Goal: Use online tool/utility: Use online tool/utility

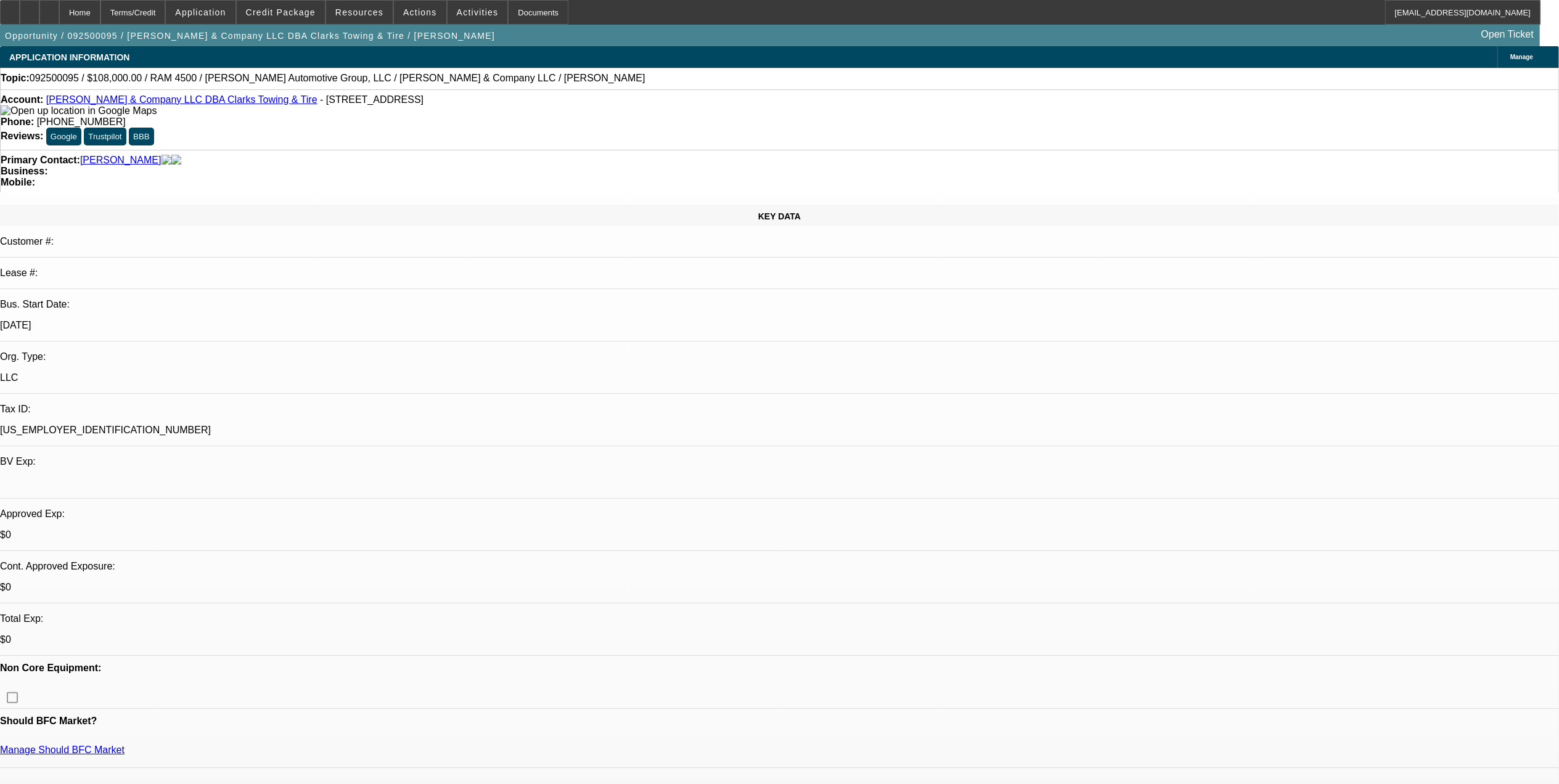
select select "0.1"
select select "2"
select select "0"
select select "0.1"
select select "2"
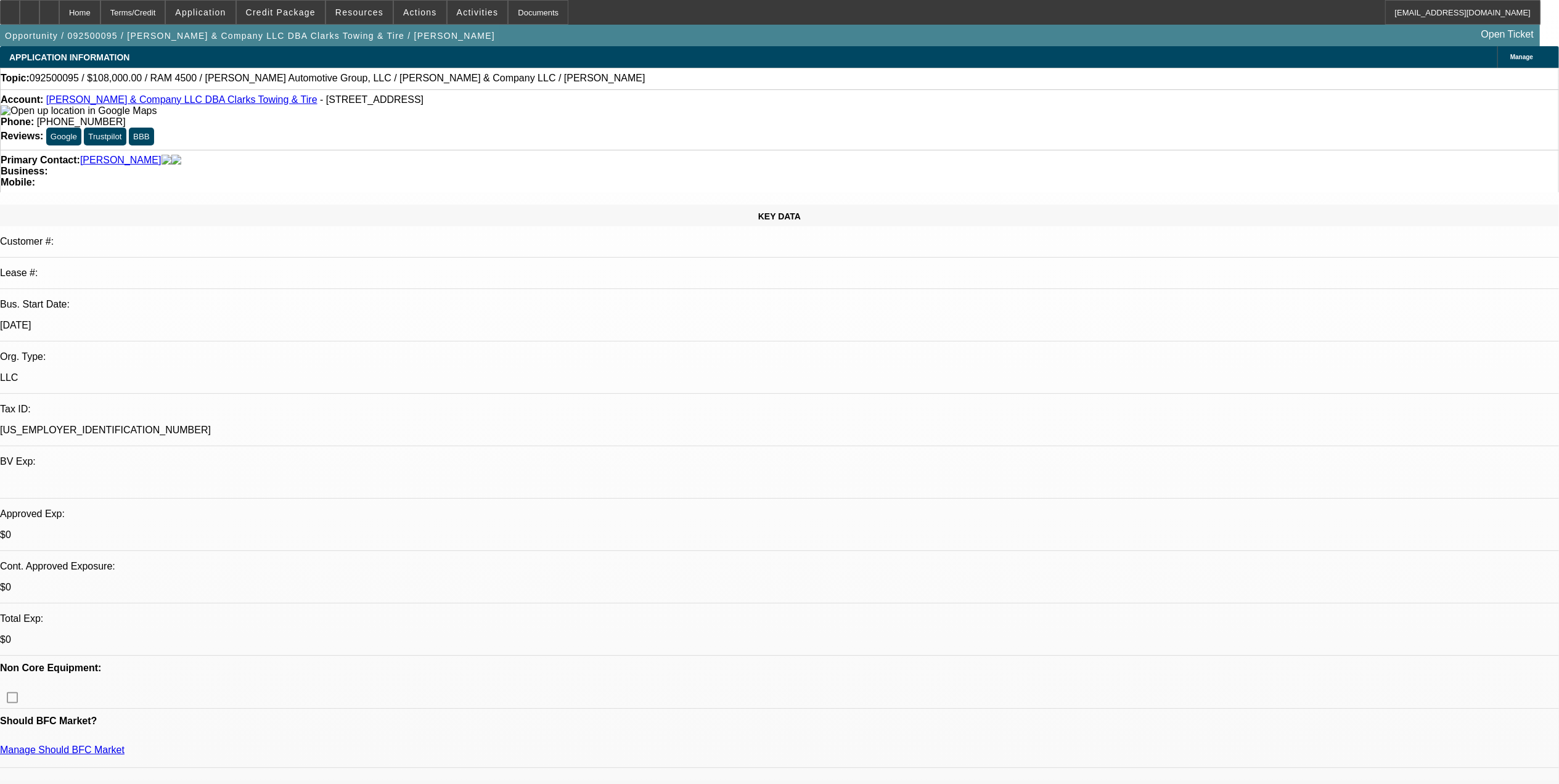
select select "0"
select select "0.1"
select select "2"
select select "0"
select select "0.1"
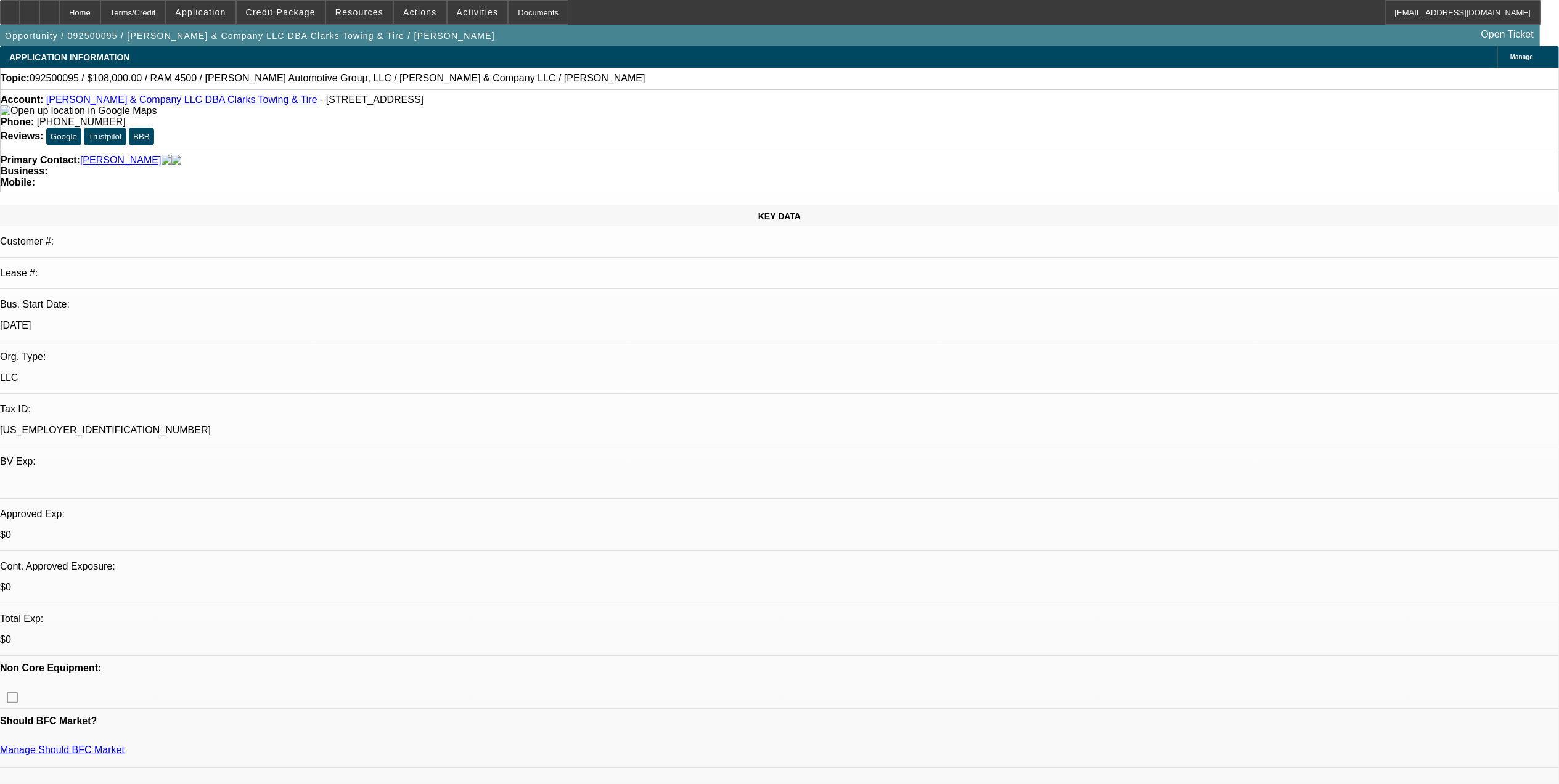
select select "2"
select select "0"
select select "1"
select select "2"
select select "6"
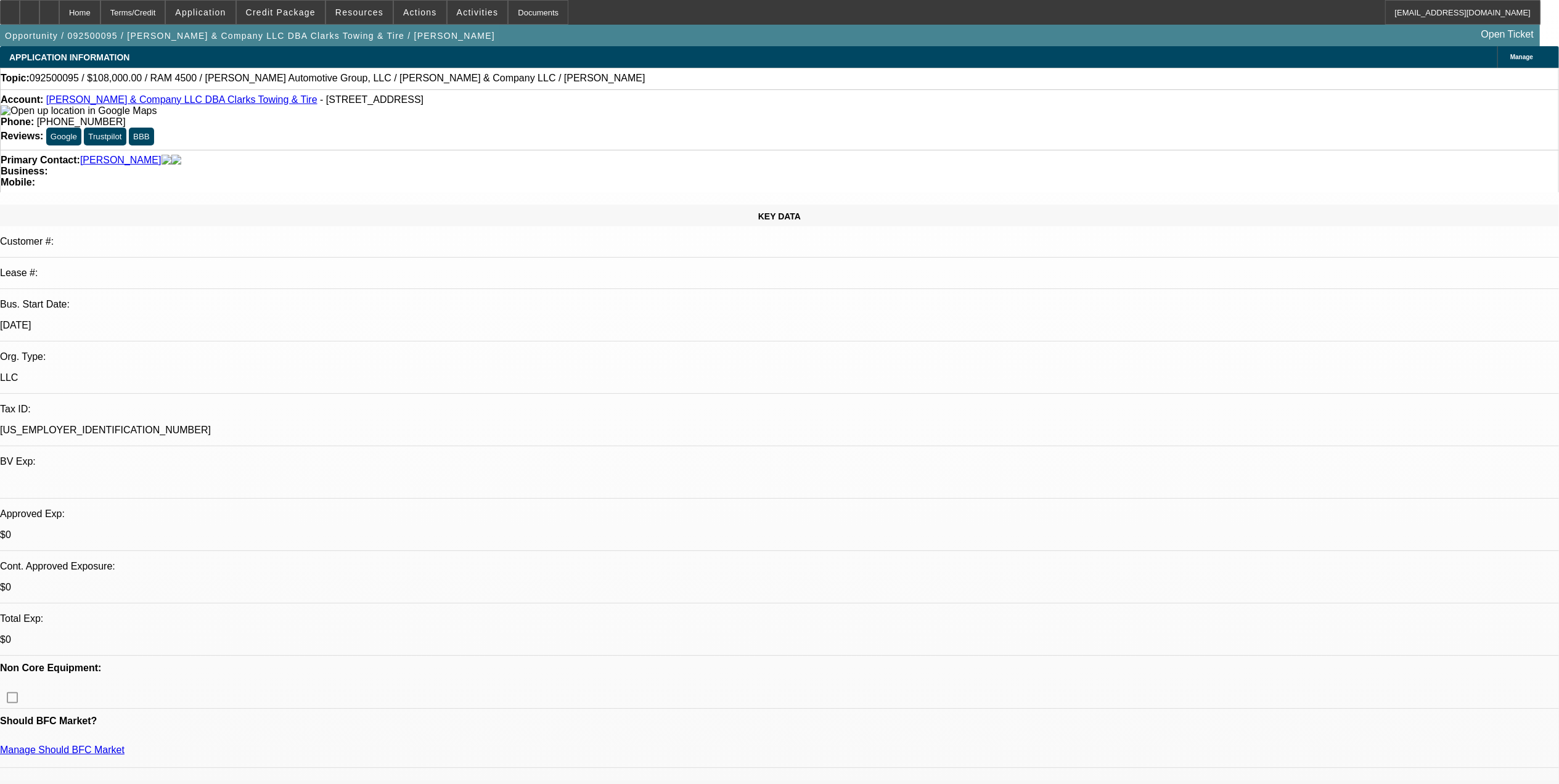
select select "1"
select select "2"
select select "6"
select select "1"
select select "2"
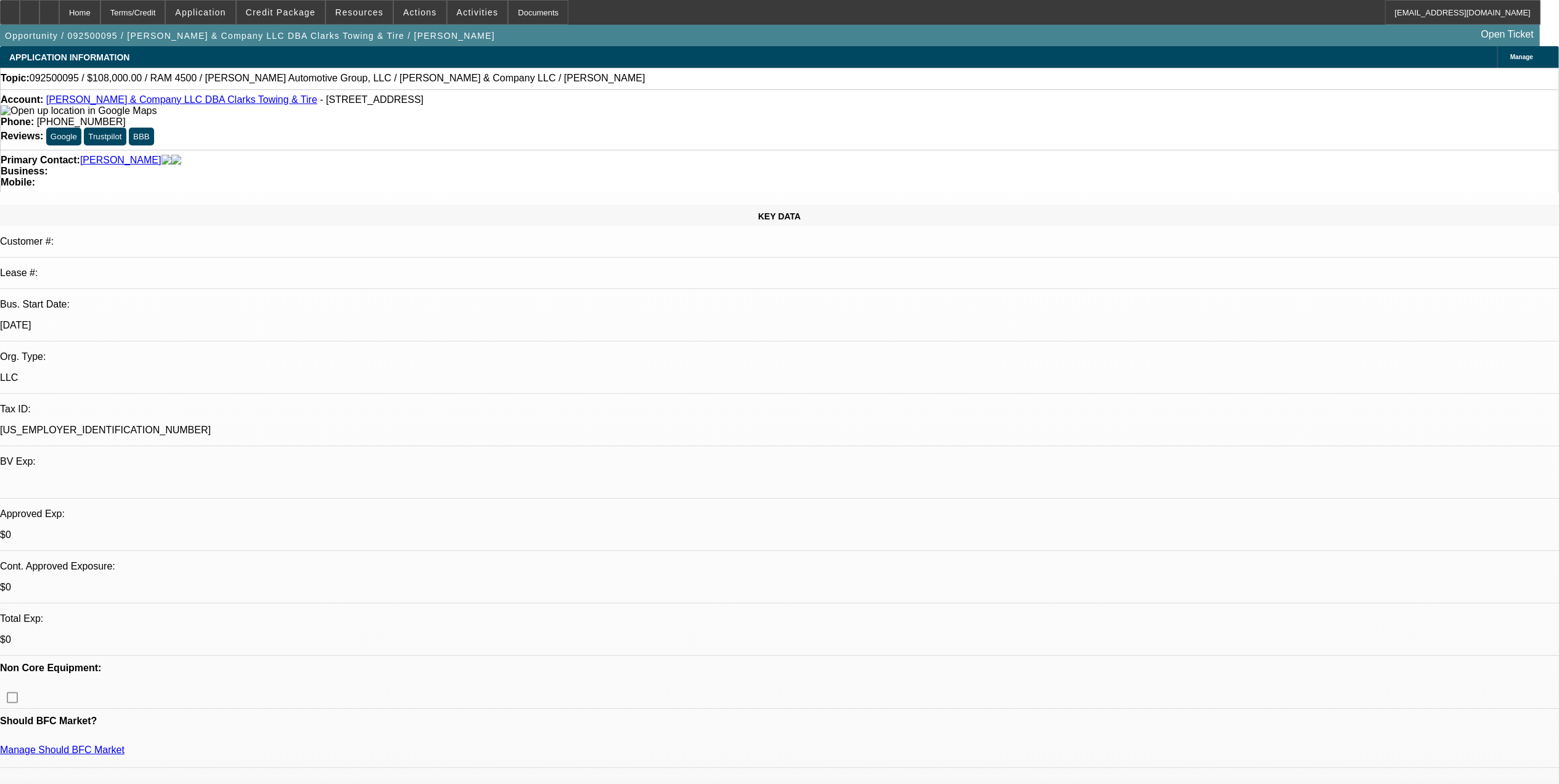
select select "6"
select select "1"
select select "2"
select select "6"
click at [166, 102] on link "[PERSON_NAME] & Company LLC DBA Clarks Towing & Tire" at bounding box center [182, 99] width 271 height 10
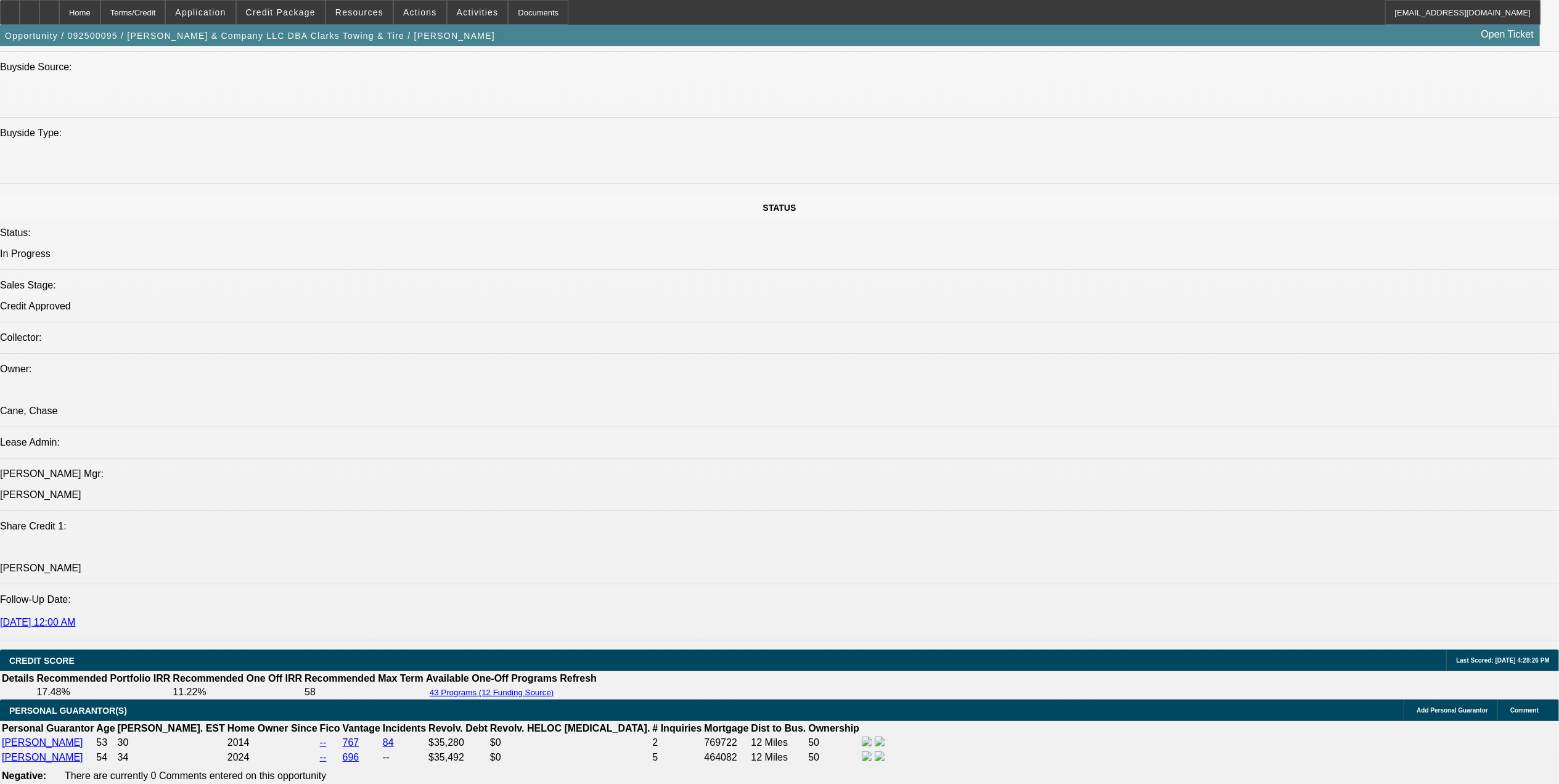
scroll to position [1561, 0]
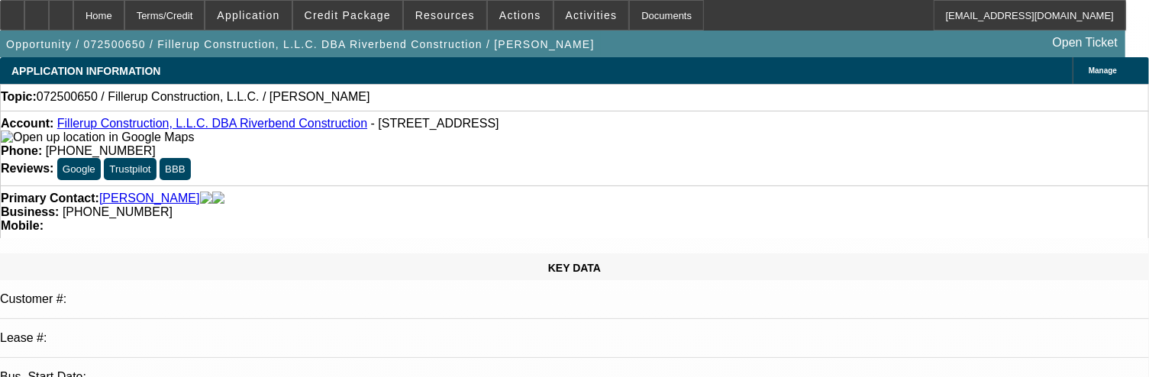
select select "0"
select select "2"
select select "0.1"
select select "1"
select select "2"
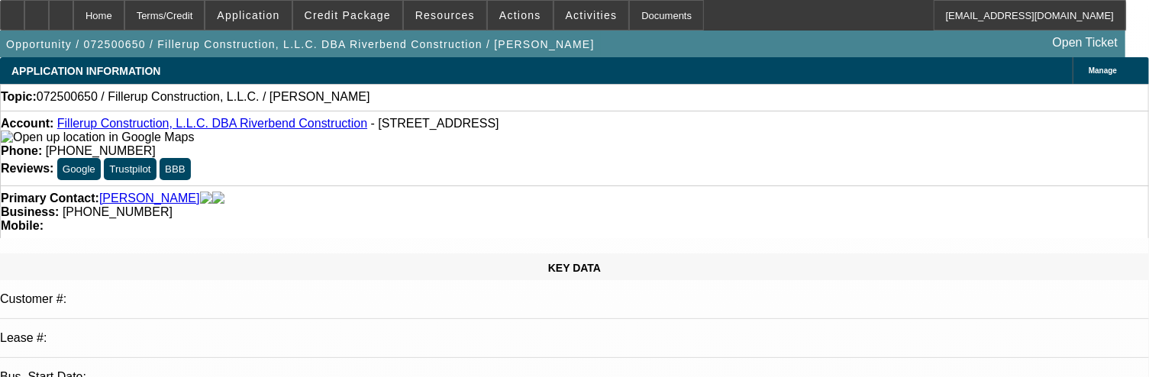
select select "4"
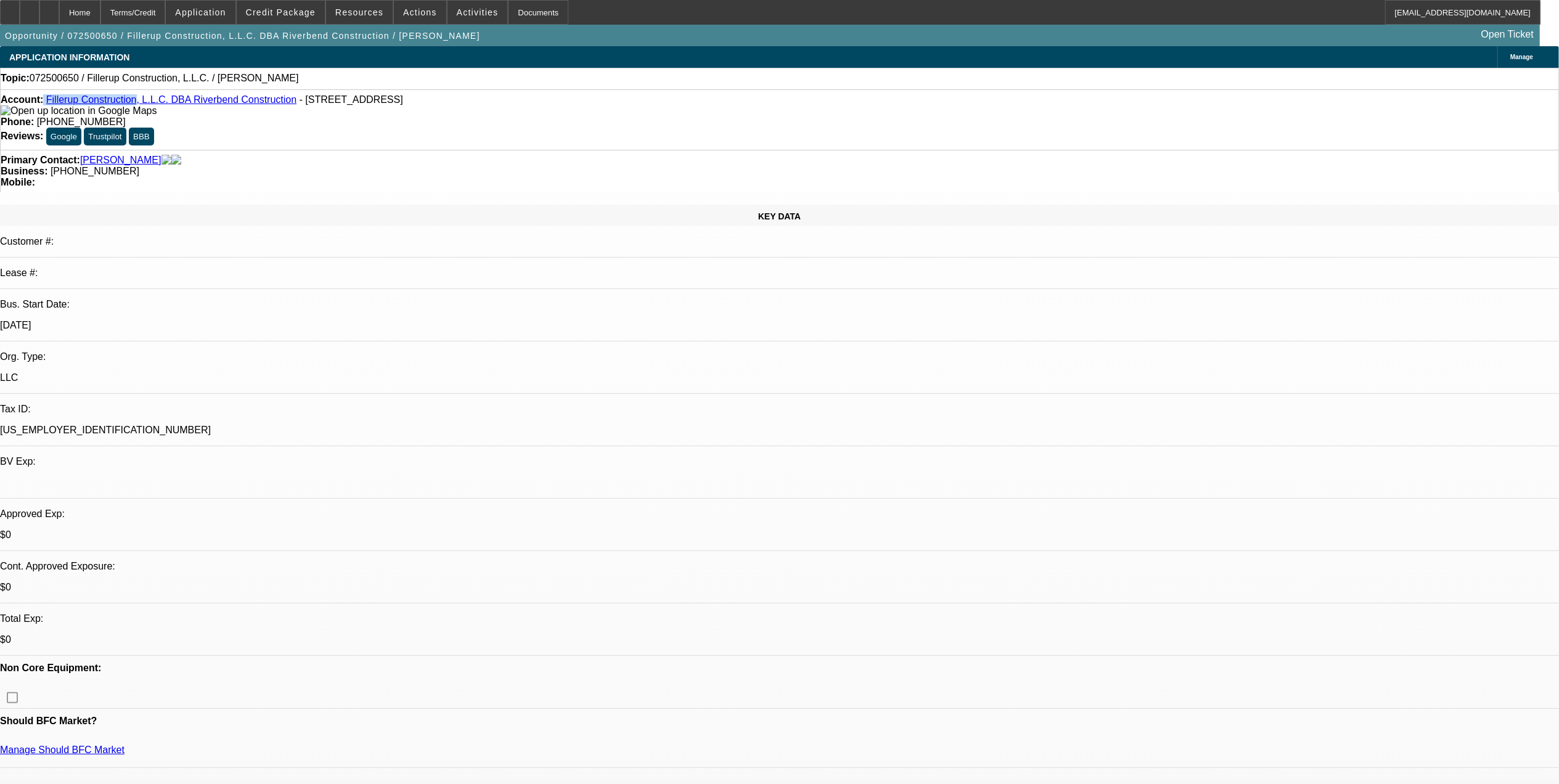
drag, startPoint x: 53, startPoint y: 108, endPoint x: 128, endPoint y: 107, distance: 75.0
click at [128, 107] on div "Account: Fillerup Construction, L.L.C. DBA Riverbend Construction - 10445 N 640…" at bounding box center [780, 105] width 1557 height 22
copy div "Fillerup Construction"
